Goal: Navigation & Orientation: Understand site structure

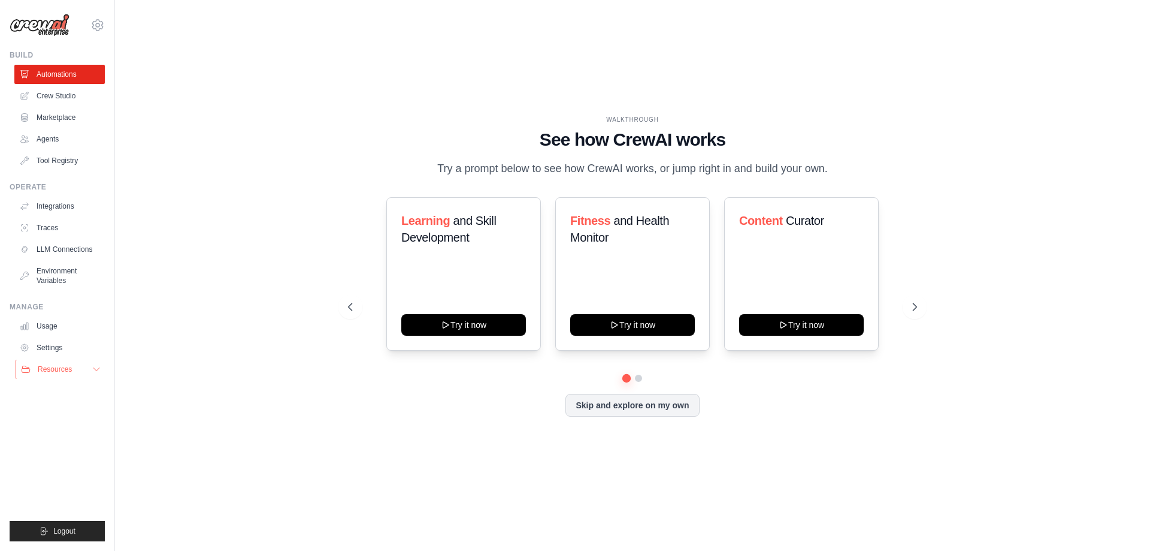
click at [83, 365] on button "Resources" at bounding box center [61, 368] width 90 height 19
click at [53, 98] on link "Crew Studio" at bounding box center [61, 95] width 90 height 19
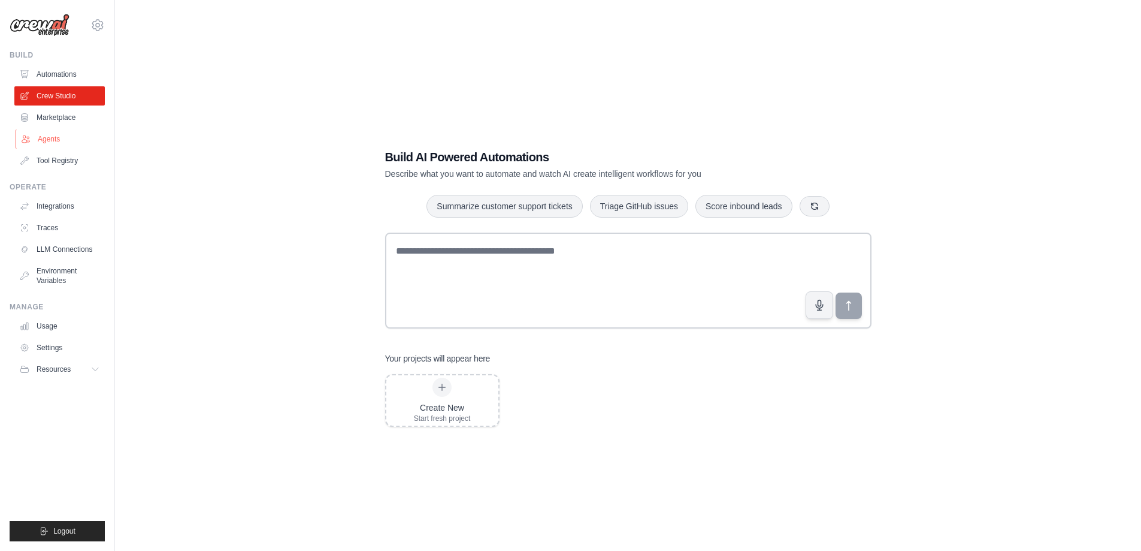
click at [58, 135] on link "Agents" at bounding box center [61, 138] width 90 height 19
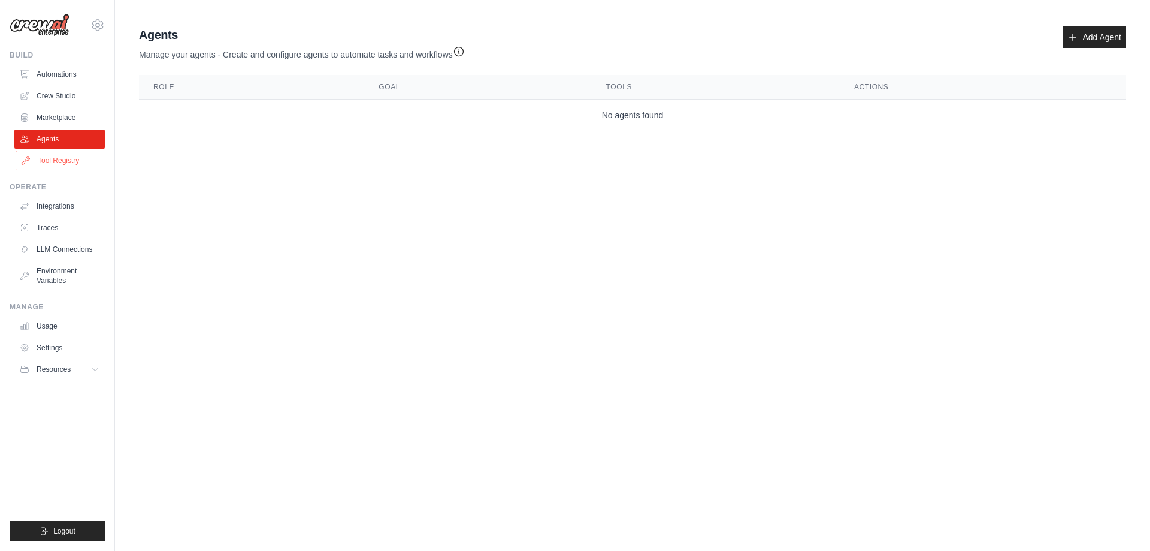
click at [64, 158] on link "Tool Registry" at bounding box center [61, 160] width 90 height 19
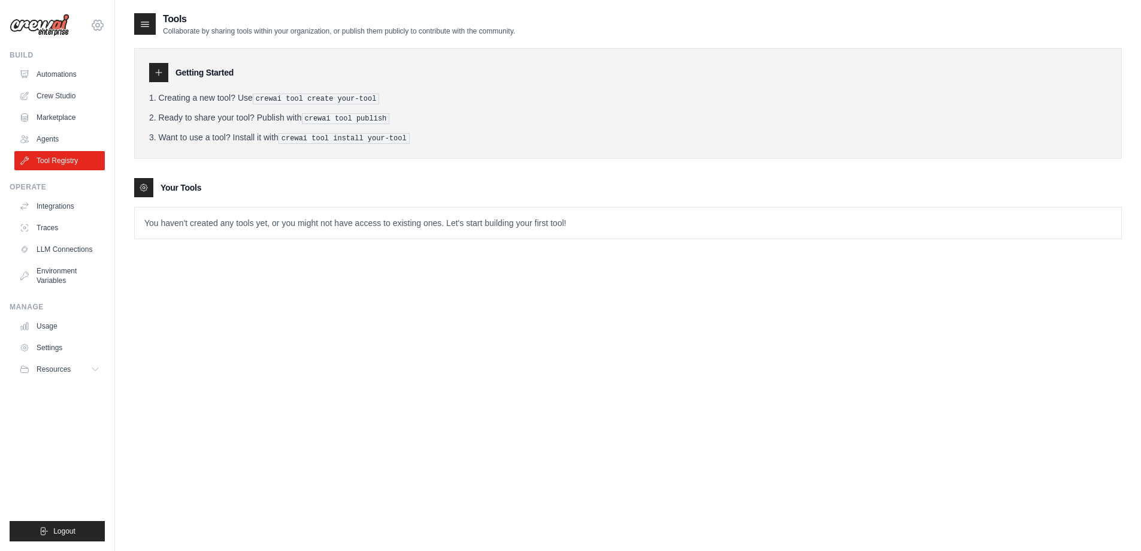
click at [103, 25] on icon at bounding box center [97, 25] width 14 height 14
click at [57, 254] on link "LLM Connections" at bounding box center [61, 249] width 90 height 19
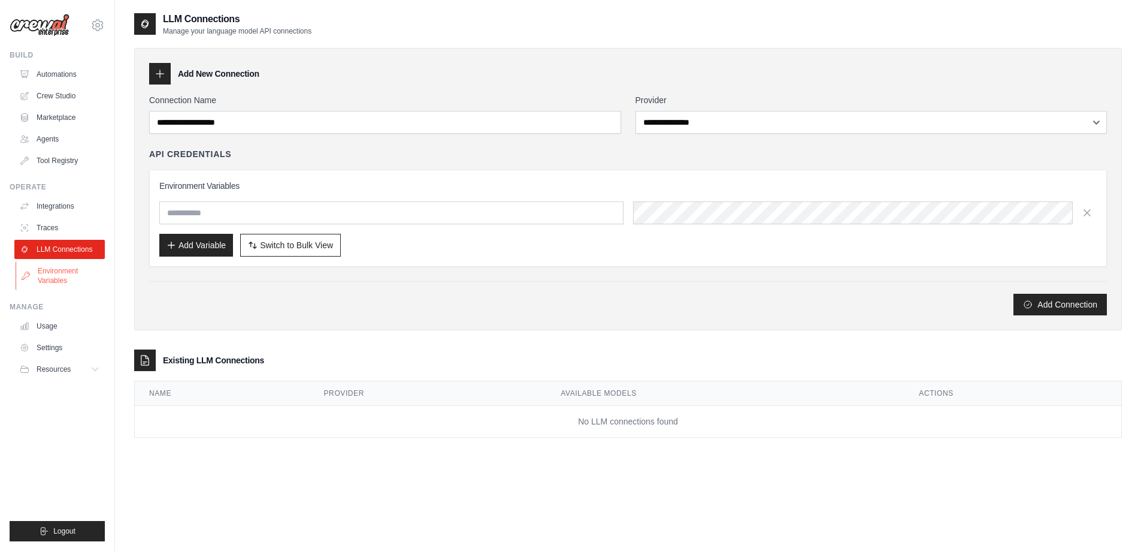
click at [57, 271] on link "Environment Variables" at bounding box center [61, 275] width 90 height 29
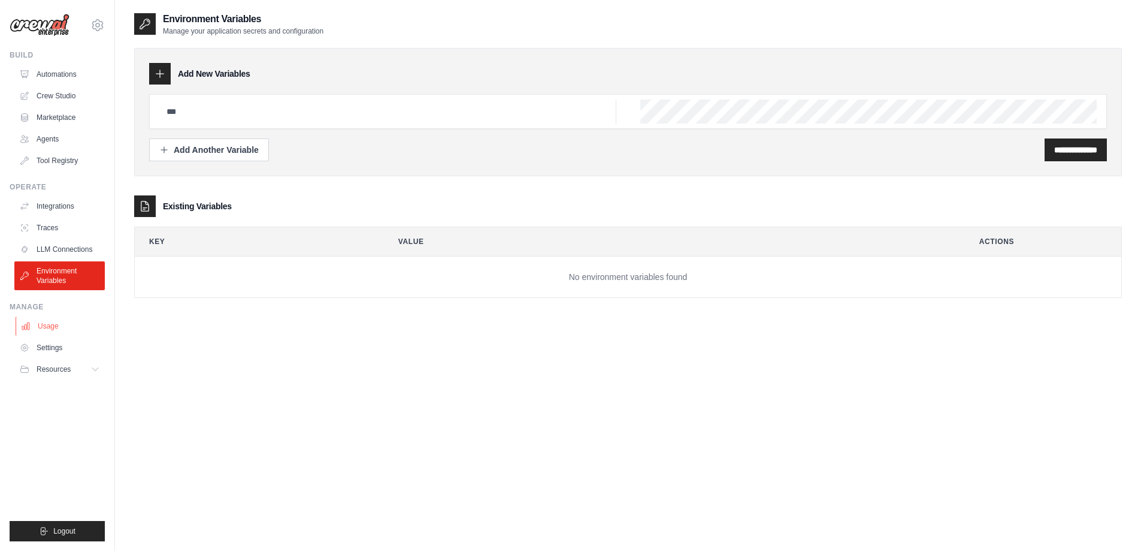
click at [44, 318] on link "Usage" at bounding box center [61, 325] width 90 height 19
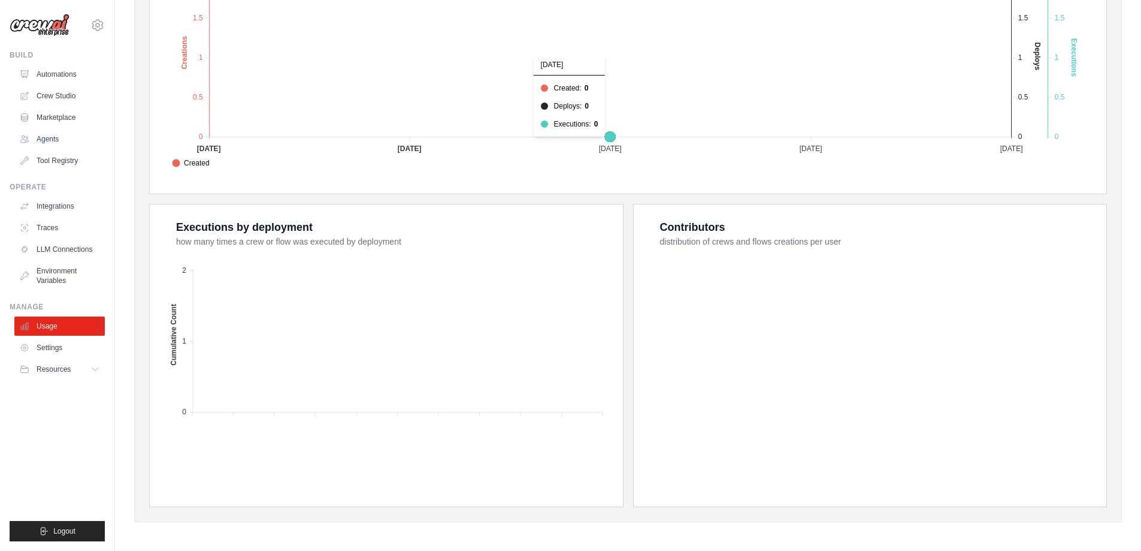
scroll to position [318, 0]
click at [52, 357] on ul "Usage Settings Resources Documentation Blog" at bounding box center [59, 347] width 90 height 62
click at [52, 351] on link "Settings" at bounding box center [61, 347] width 90 height 19
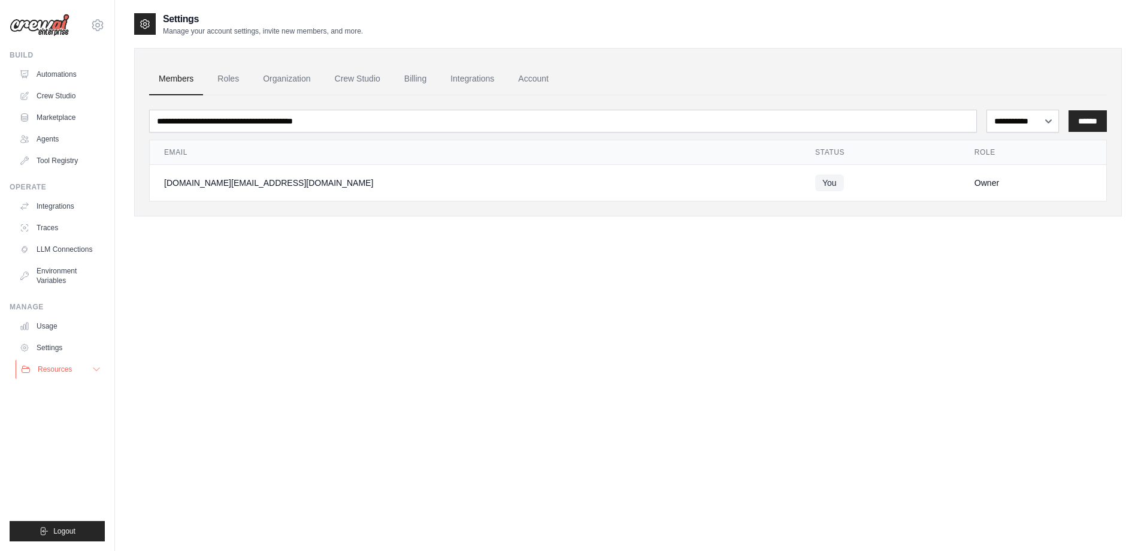
click at [65, 376] on button "Resources" at bounding box center [61, 368] width 90 height 19
click at [95, 25] on icon at bounding box center [97, 25] width 14 height 14
click at [64, 166] on link "Tool Registry" at bounding box center [61, 160] width 90 height 19
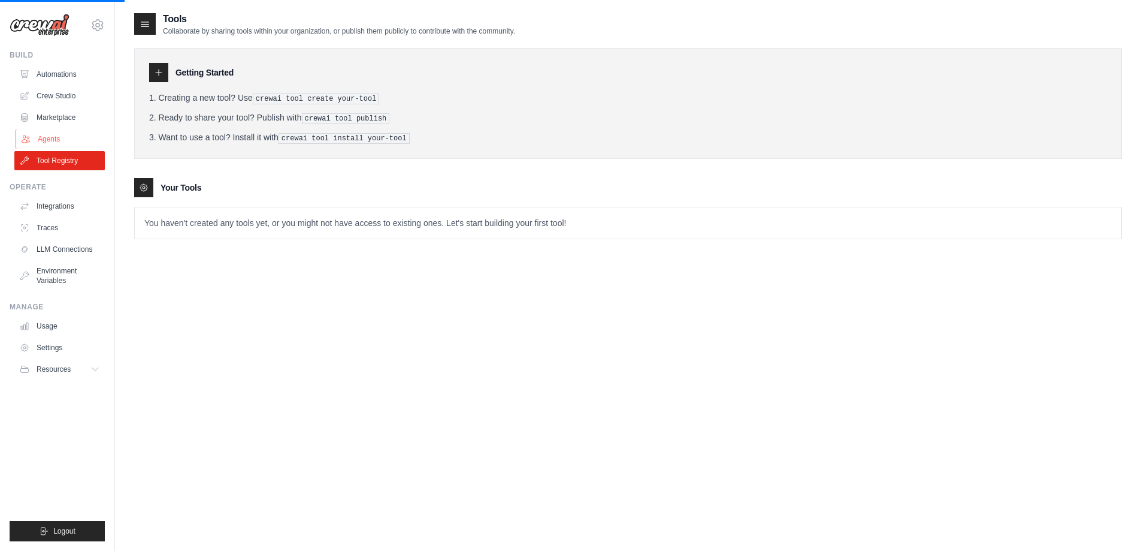
click at [41, 141] on link "Agents" at bounding box center [61, 138] width 90 height 19
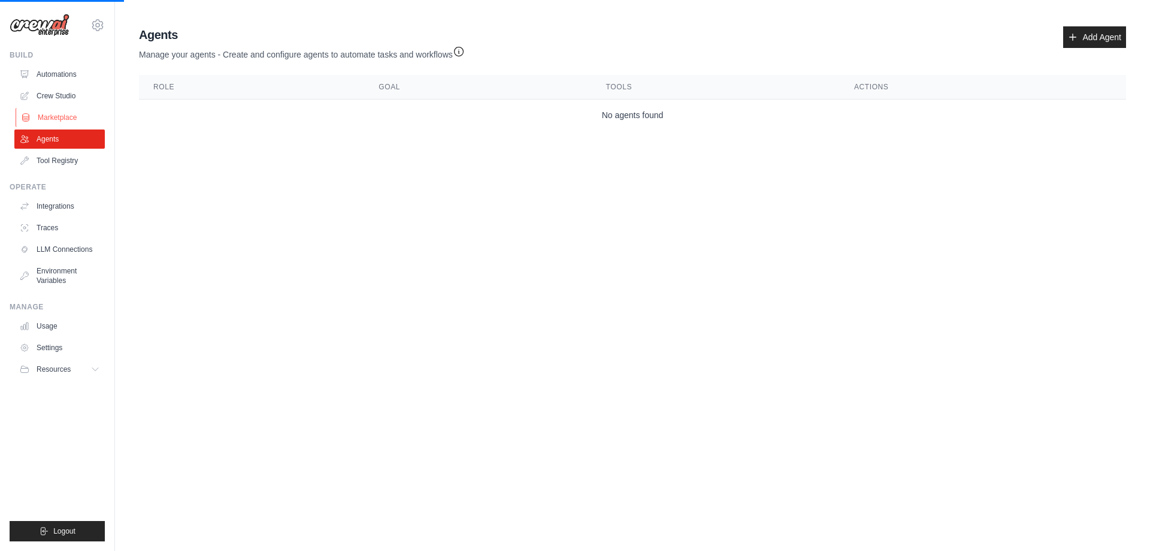
click at [38, 118] on link "Marketplace" at bounding box center [61, 117] width 90 height 19
click at [38, 111] on link "Marketplace" at bounding box center [61, 117] width 90 height 19
click at [65, 123] on link "Marketplace" at bounding box center [61, 117] width 90 height 19
click at [61, 119] on link "Marketplace" at bounding box center [61, 117] width 90 height 19
click at [60, 119] on link "Marketplace" at bounding box center [61, 117] width 90 height 19
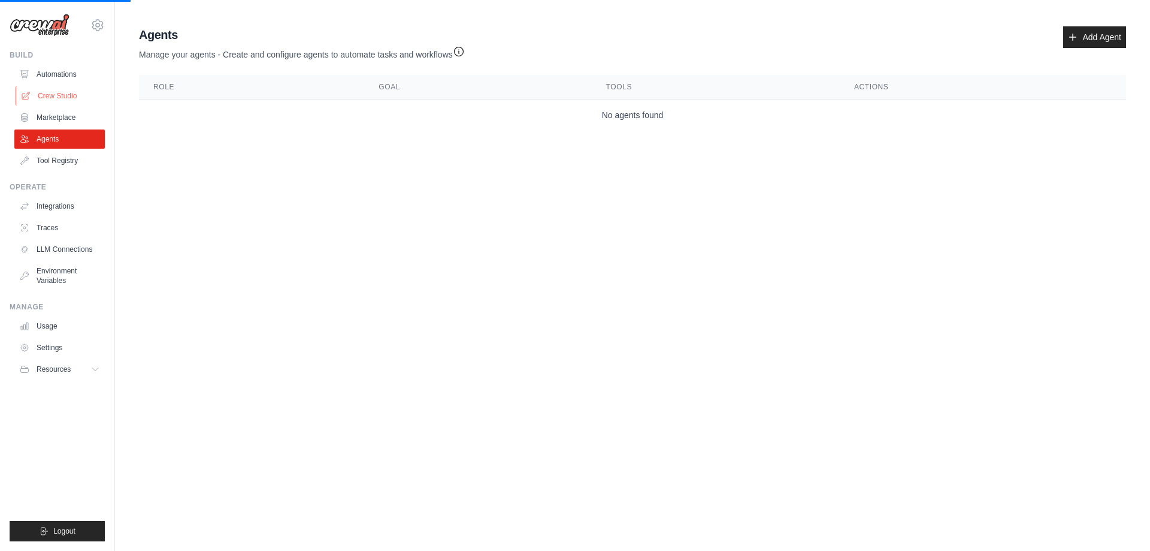
click at [66, 89] on link "Crew Studio" at bounding box center [61, 95] width 90 height 19
click at [66, 75] on link "Automations" at bounding box center [61, 74] width 90 height 19
